Goal: Task Accomplishment & Management: Manage account settings

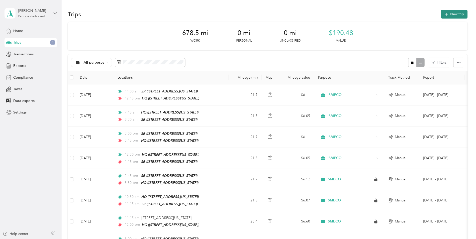
click at [447, 12] on button "New trip" at bounding box center [454, 14] width 27 height 9
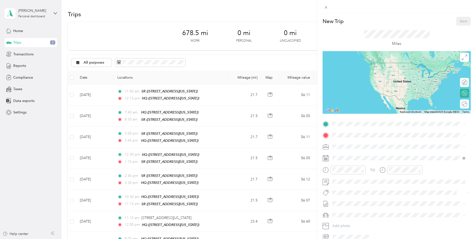
click at [367, 145] on div "HQ [STREET_ADDRESS][US_STATE]" at bounding box center [367, 146] width 50 height 11
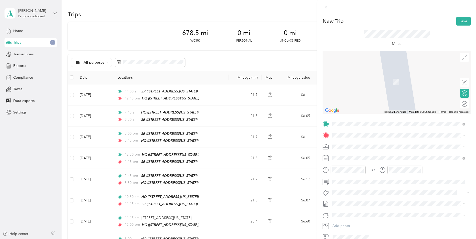
click at [365, 178] on span "[STREET_ADDRESS][US_STATE]" at bounding box center [367, 175] width 50 height 4
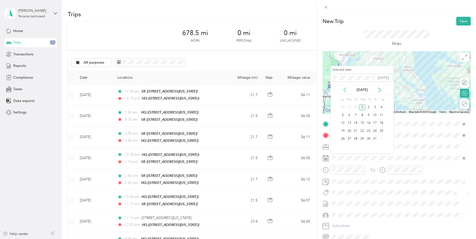
click at [344, 89] on icon at bounding box center [345, 90] width 3 height 5
click at [362, 130] on div "24" at bounding box center [362, 131] width 7 height 6
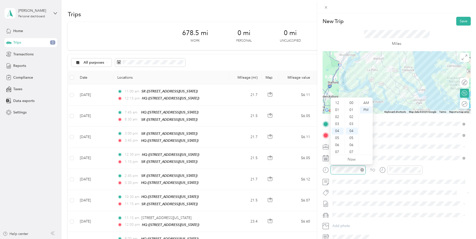
scroll to position [28, 0]
click at [337, 130] on div "08" at bounding box center [338, 130] width 12 height 7
click at [351, 104] on div "00" at bounding box center [352, 102] width 12 height 7
click at [368, 104] on div "AM" at bounding box center [366, 102] width 12 height 7
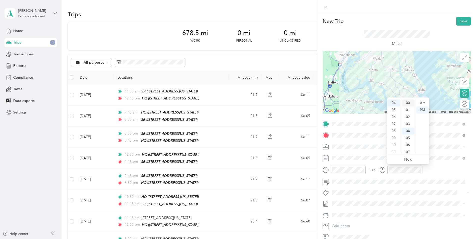
click at [410, 105] on div "00" at bounding box center [409, 102] width 12 height 7
click at [463, 20] on button "Save" at bounding box center [464, 21] width 15 height 9
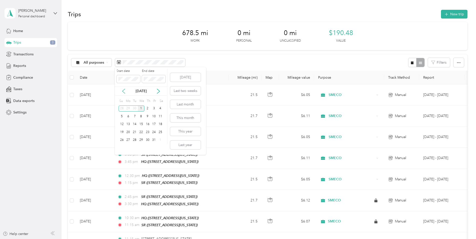
click at [124, 91] on icon at bounding box center [123, 91] width 5 height 5
click at [127, 107] on div "1" at bounding box center [128, 108] width 7 height 6
click at [159, 89] on icon at bounding box center [158, 91] width 5 height 5
click at [132, 110] on div "30" at bounding box center [134, 108] width 7 height 6
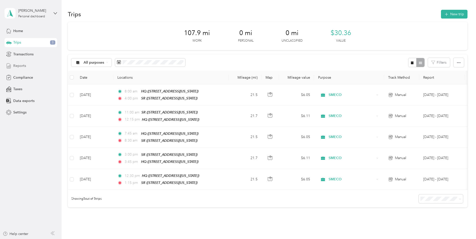
click at [21, 67] on span "Reports" at bounding box center [19, 65] width 13 height 5
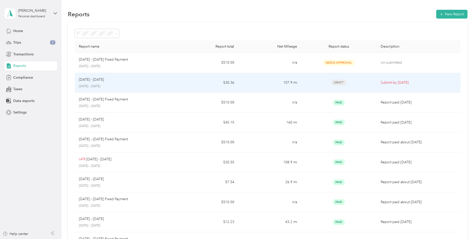
click at [82, 80] on p "[DATE] - [DATE]" at bounding box center [91, 80] width 25 height 6
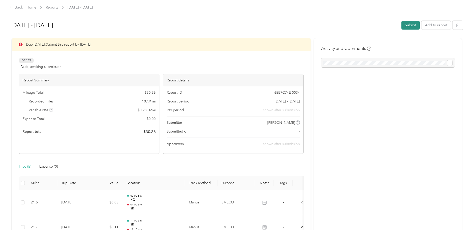
click at [407, 28] on button "Submit" at bounding box center [411, 25] width 18 height 9
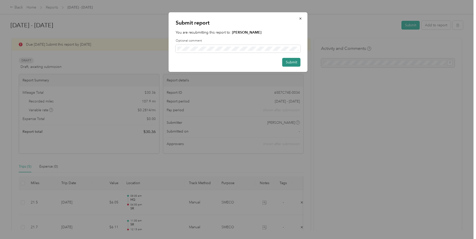
click at [289, 62] on button "Submit" at bounding box center [291, 62] width 18 height 9
